Goal: Task Accomplishment & Management: Manage account settings

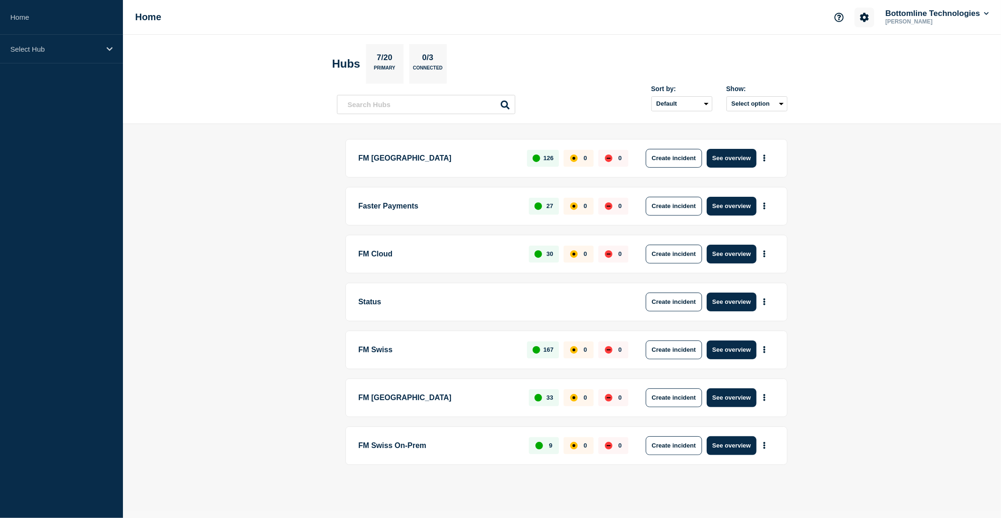
click at [868, 21] on button "Account settings" at bounding box center [864, 18] width 20 height 20
click at [887, 55] on link "Team Members" at bounding box center [865, 55] width 48 height 8
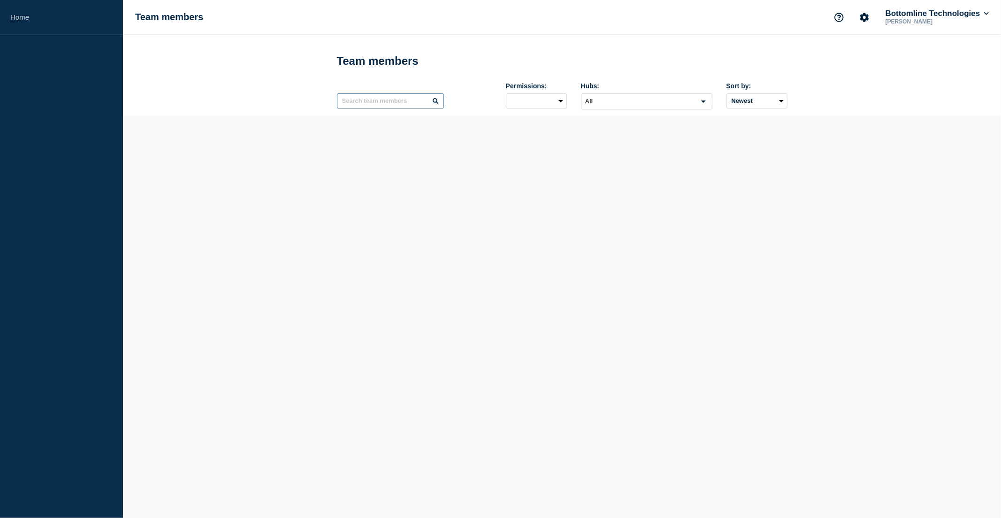
click at [362, 104] on input "text" at bounding box center [390, 100] width 107 height 15
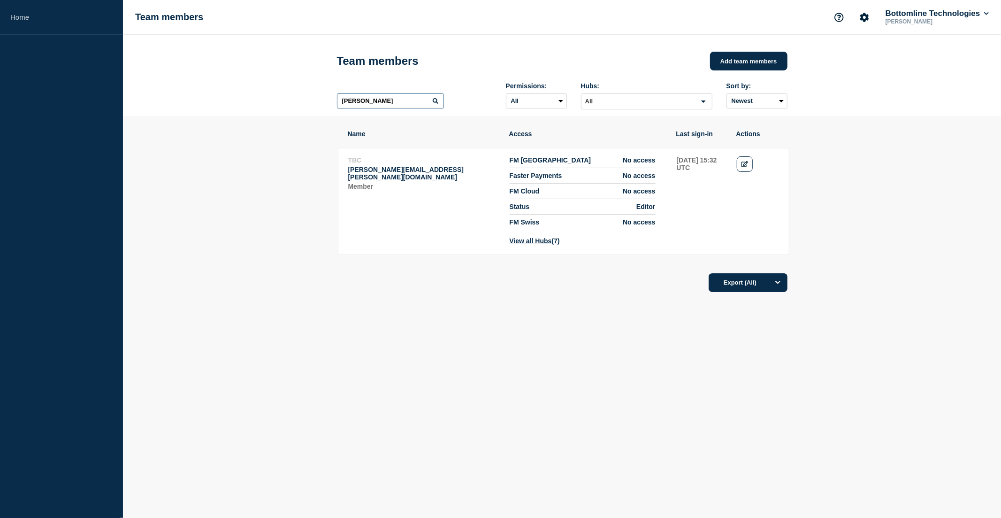
drag, startPoint x: 375, startPoint y: 105, endPoint x: 318, endPoint y: 104, distance: 57.7
click at [318, 104] on header "Team members Add team members [PERSON_NAME]: All Admin Manager Editor Draft Edi…" at bounding box center [562, 75] width 878 height 81
type input "[PERSON_NAME]"
click at [745, 162] on icon "Edit" at bounding box center [744, 164] width 7 height 6
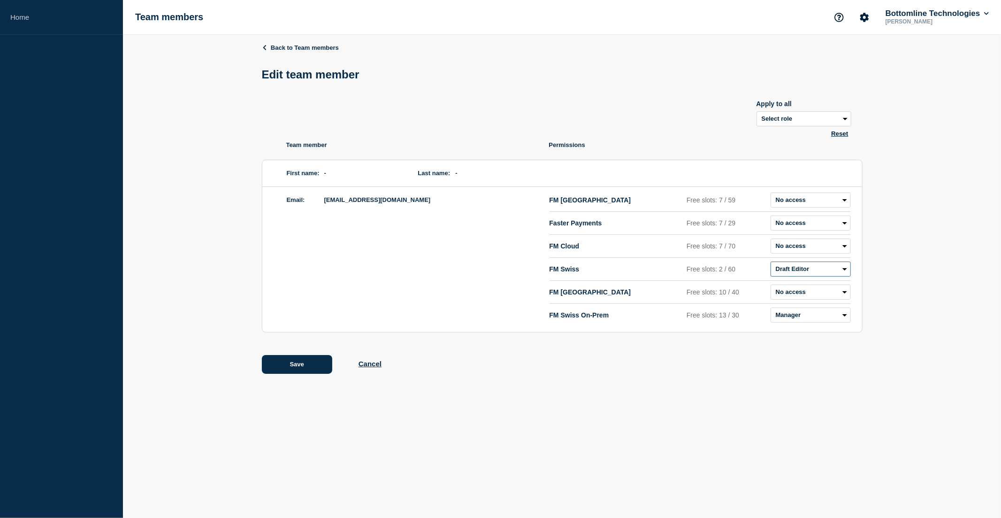
click at [798, 268] on select "Admin Manager Editor Draft Editor No access" at bounding box center [810, 268] width 80 height 15
select select "2"
click at [770, 264] on select "Admin Manager Editor Draft Editor No access" at bounding box center [810, 268] width 80 height 15
click at [307, 366] on button "Save" at bounding box center [297, 364] width 70 height 19
